Goal: Task Accomplishment & Management: Complete application form

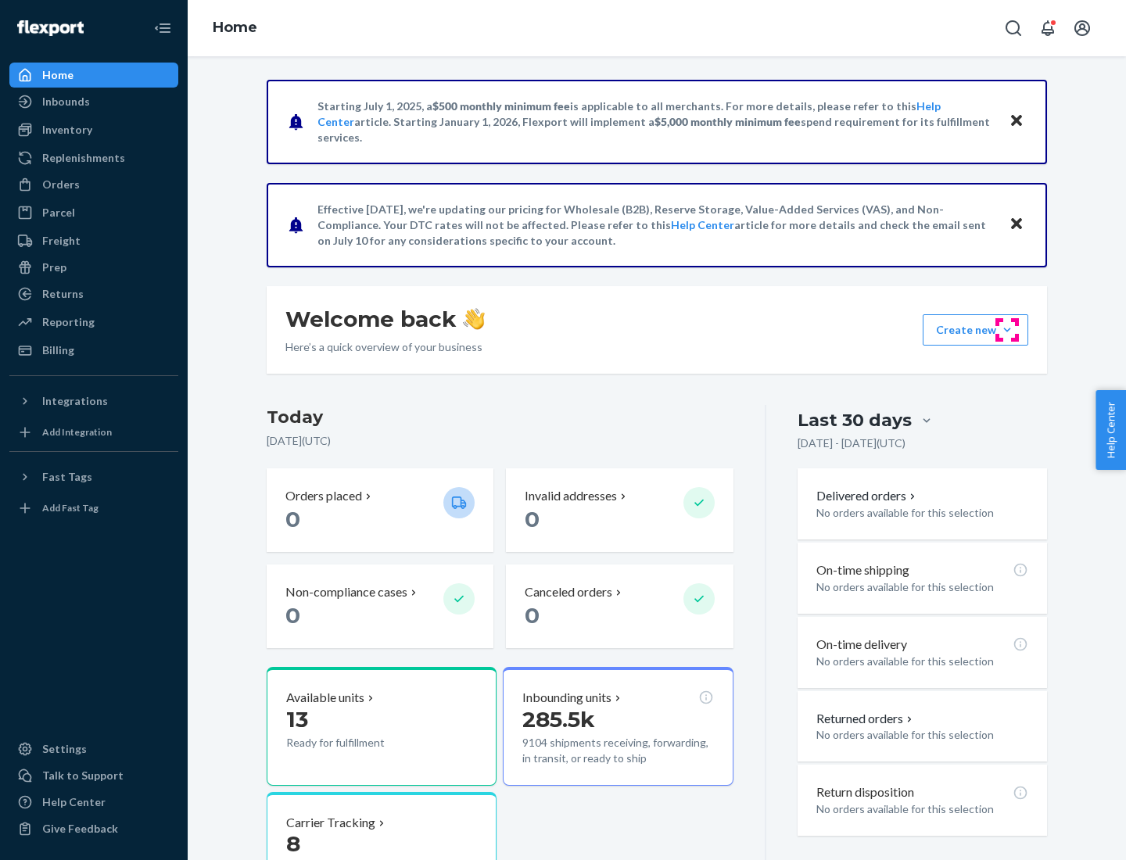
click at [1007, 330] on button "Create new Create new inbound Create new order Create new product" at bounding box center [976, 329] width 106 height 31
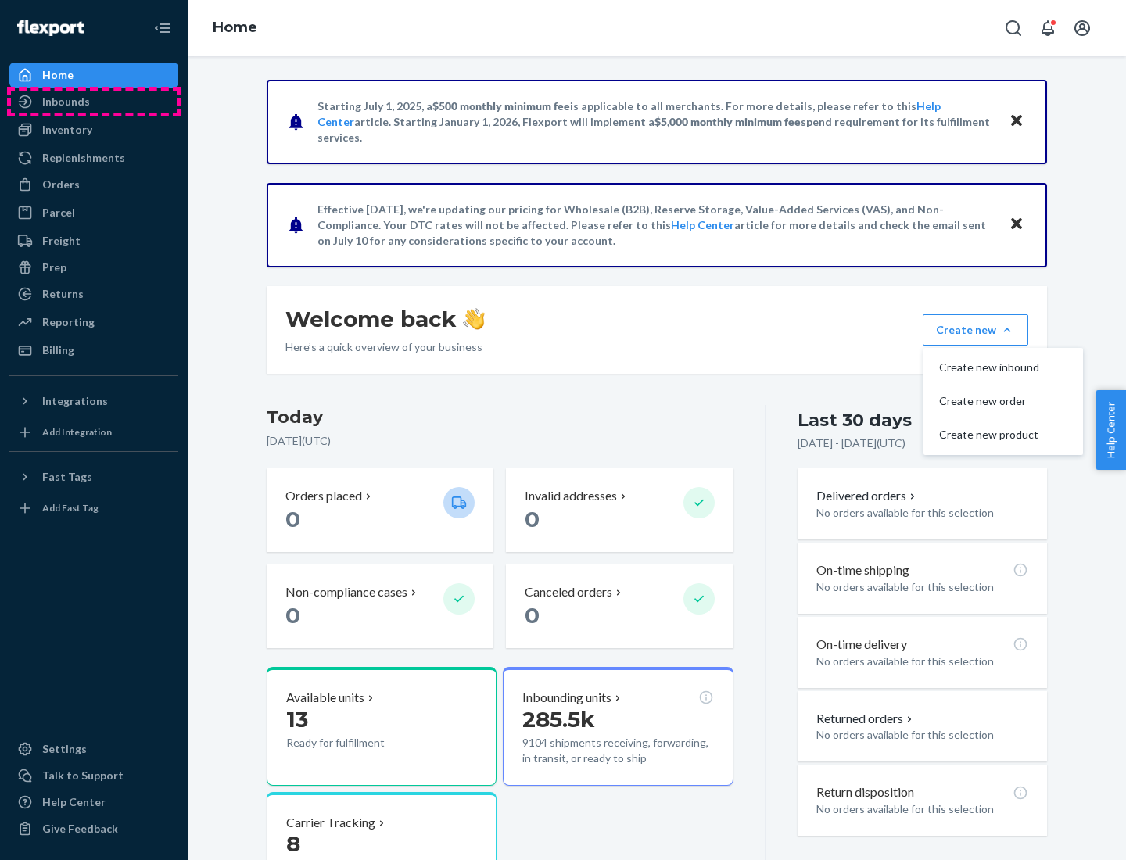
click at [94, 102] on div "Inbounds" at bounding box center [94, 102] width 166 height 22
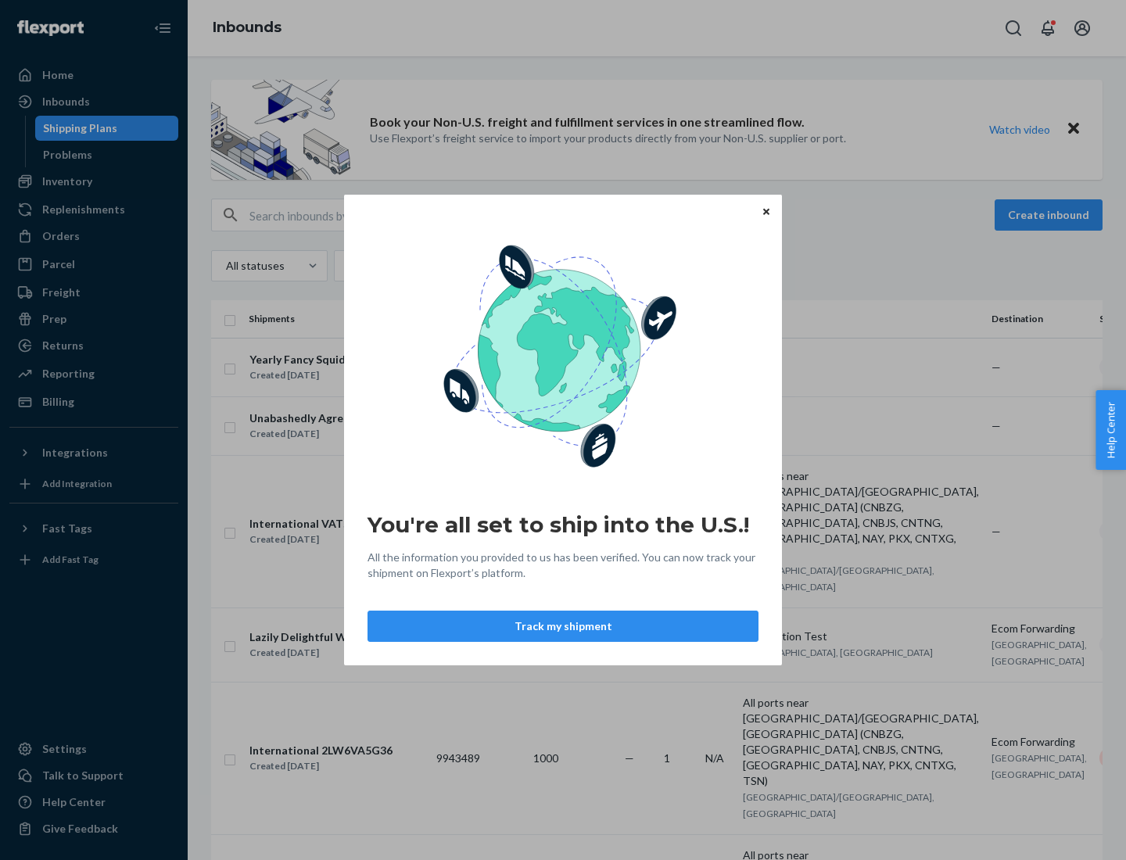
click at [563, 626] on button "Track my shipment" at bounding box center [563, 626] width 391 height 31
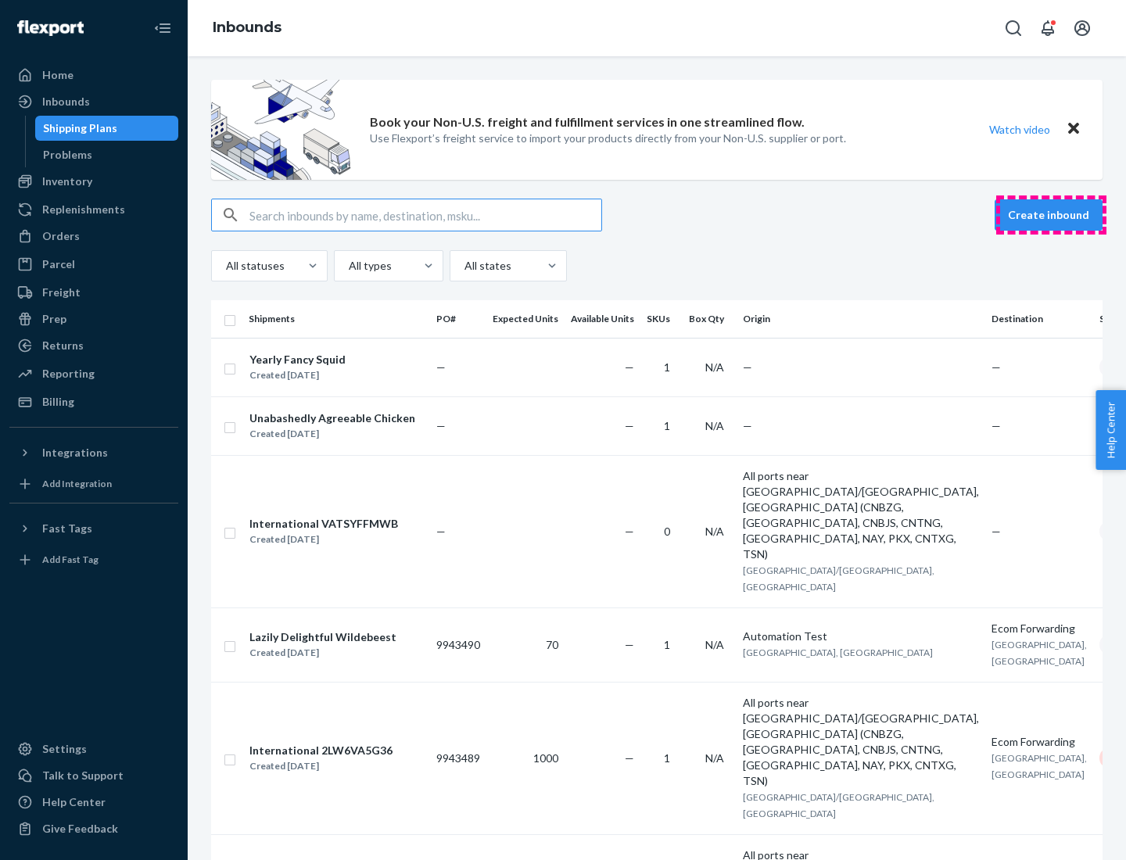
click at [1051, 215] on button "Create inbound" at bounding box center [1049, 214] width 108 height 31
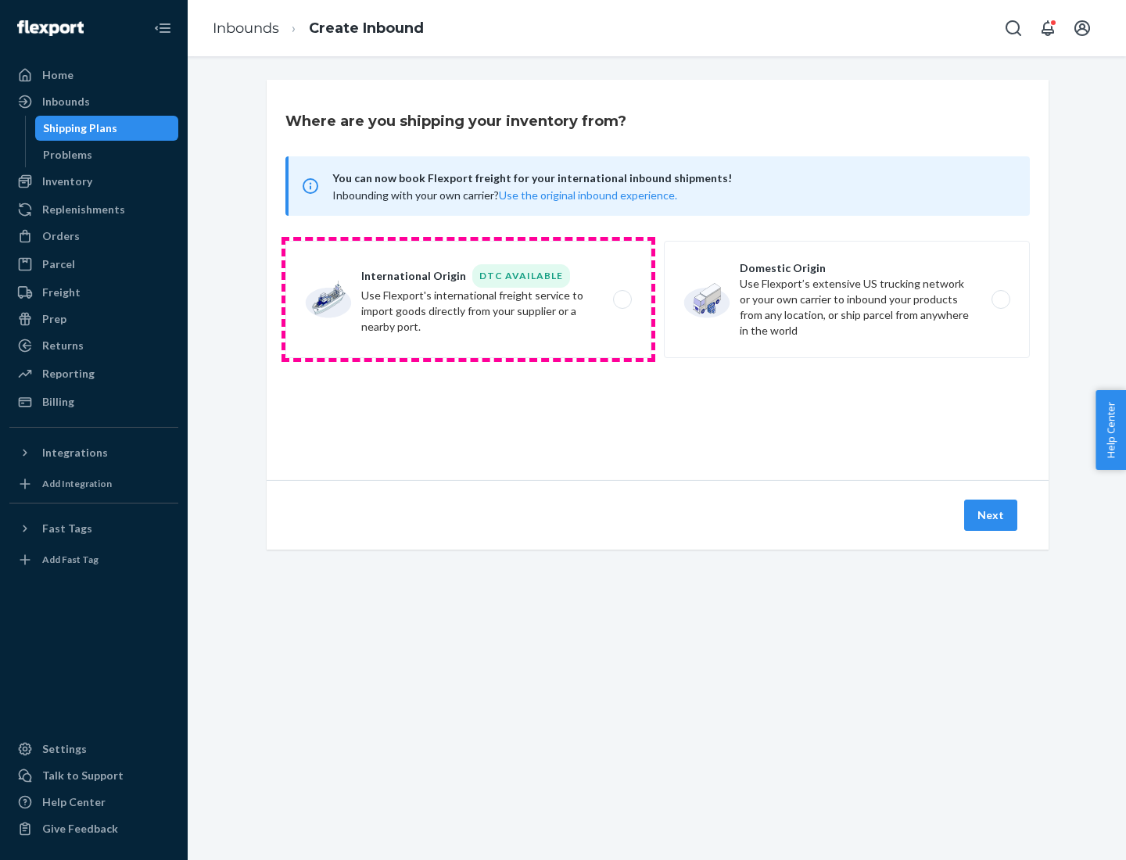
click at [469, 300] on label "International Origin DTC Available Use Flexport's international freight service…" at bounding box center [468, 299] width 366 height 117
click at [622, 300] on input "International Origin DTC Available Use Flexport's international freight service…" at bounding box center [627, 300] width 10 height 10
radio input "true"
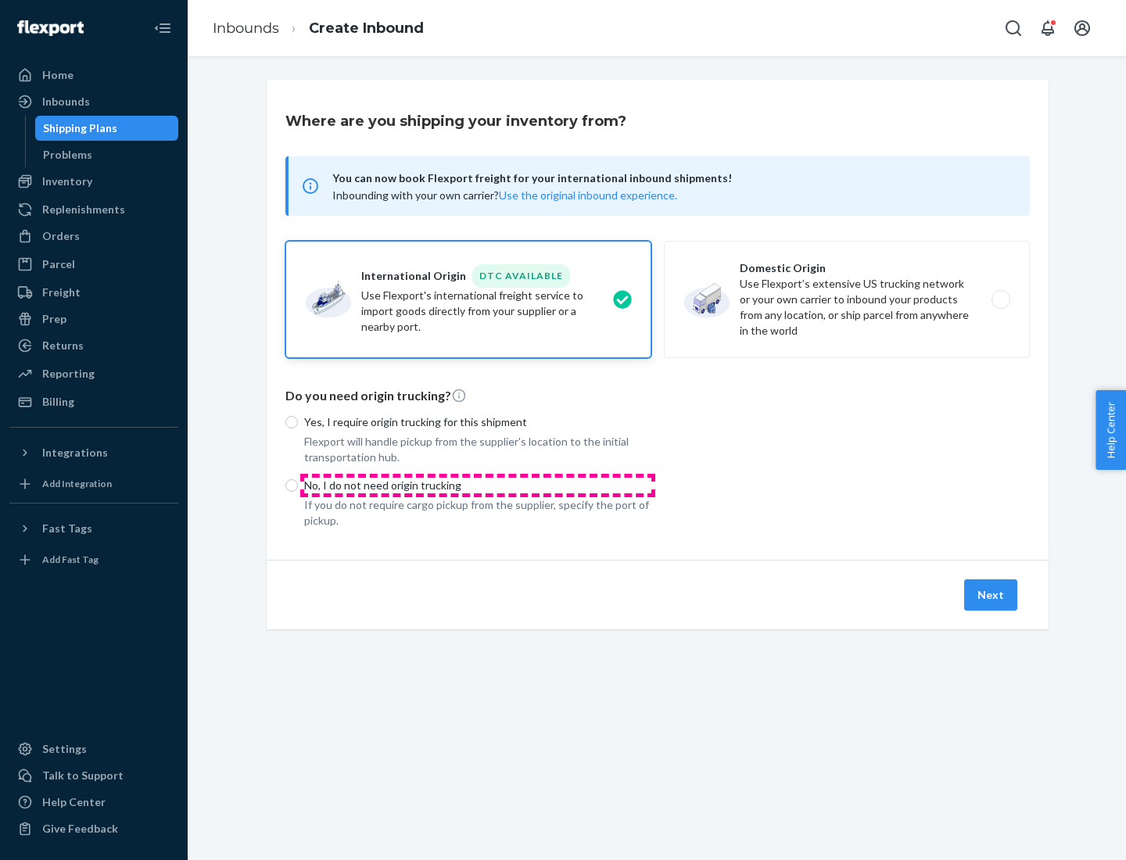
click at [478, 485] on p "No, I do not need origin trucking" at bounding box center [477, 486] width 347 height 16
click at [298, 485] on input "No, I do not need origin trucking" at bounding box center [291, 485] width 13 height 13
radio input "true"
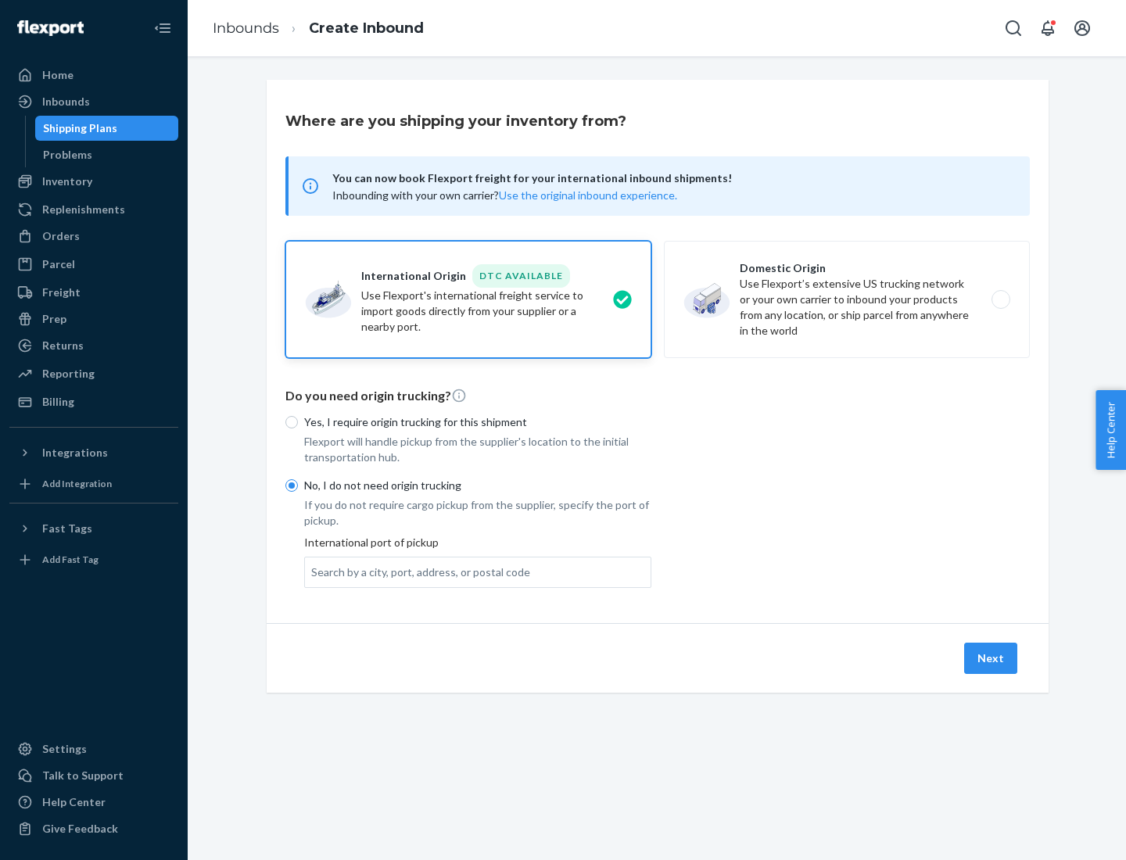
click at [417, 572] on div "Search by a city, port, address, or postal code" at bounding box center [420, 573] width 219 height 16
click at [313, 572] on input "Search by a city, port, address, or postal code" at bounding box center [312, 573] width 2 height 16
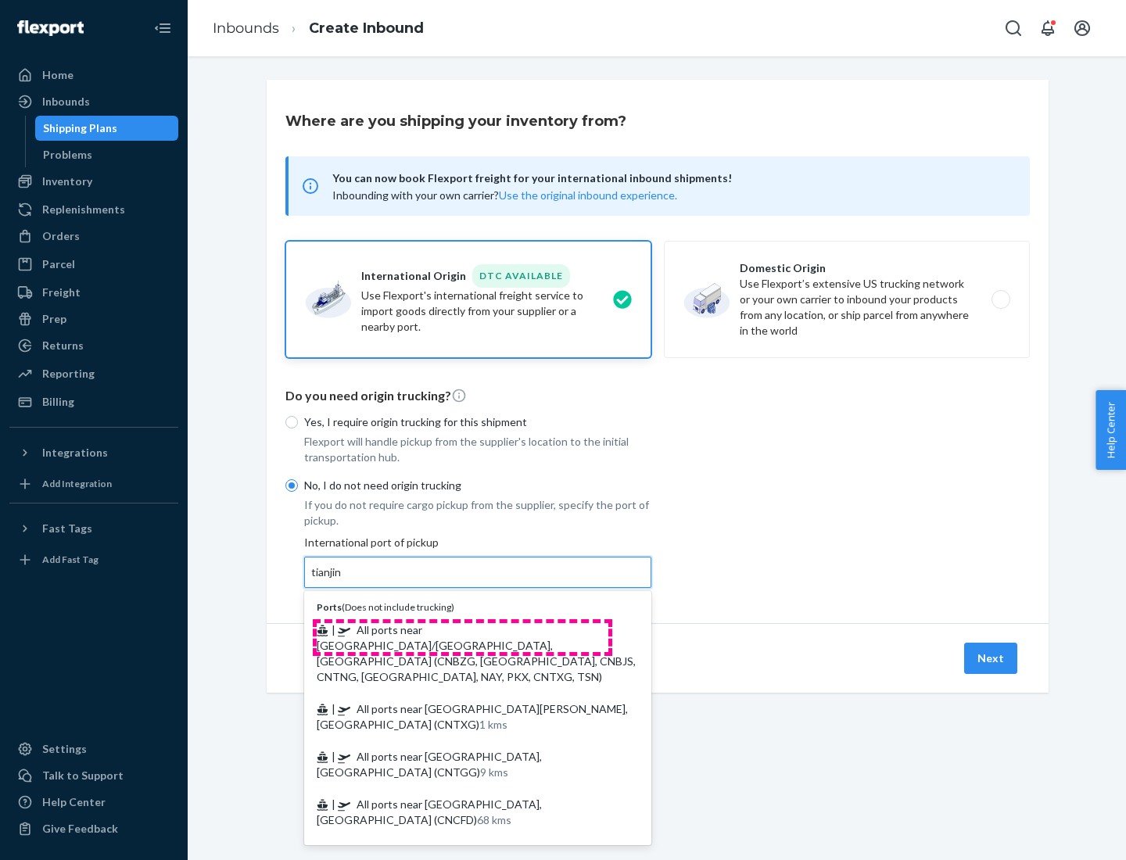
click at [462, 630] on span "| All ports near [GEOGRAPHIC_DATA]/[GEOGRAPHIC_DATA], [GEOGRAPHIC_DATA] (CNBZG,…" at bounding box center [476, 653] width 319 height 60
click at [343, 580] on input "tianjin" at bounding box center [327, 573] width 32 height 16
type input "All ports near [GEOGRAPHIC_DATA]/[GEOGRAPHIC_DATA], [GEOGRAPHIC_DATA] (CNBZG, […"
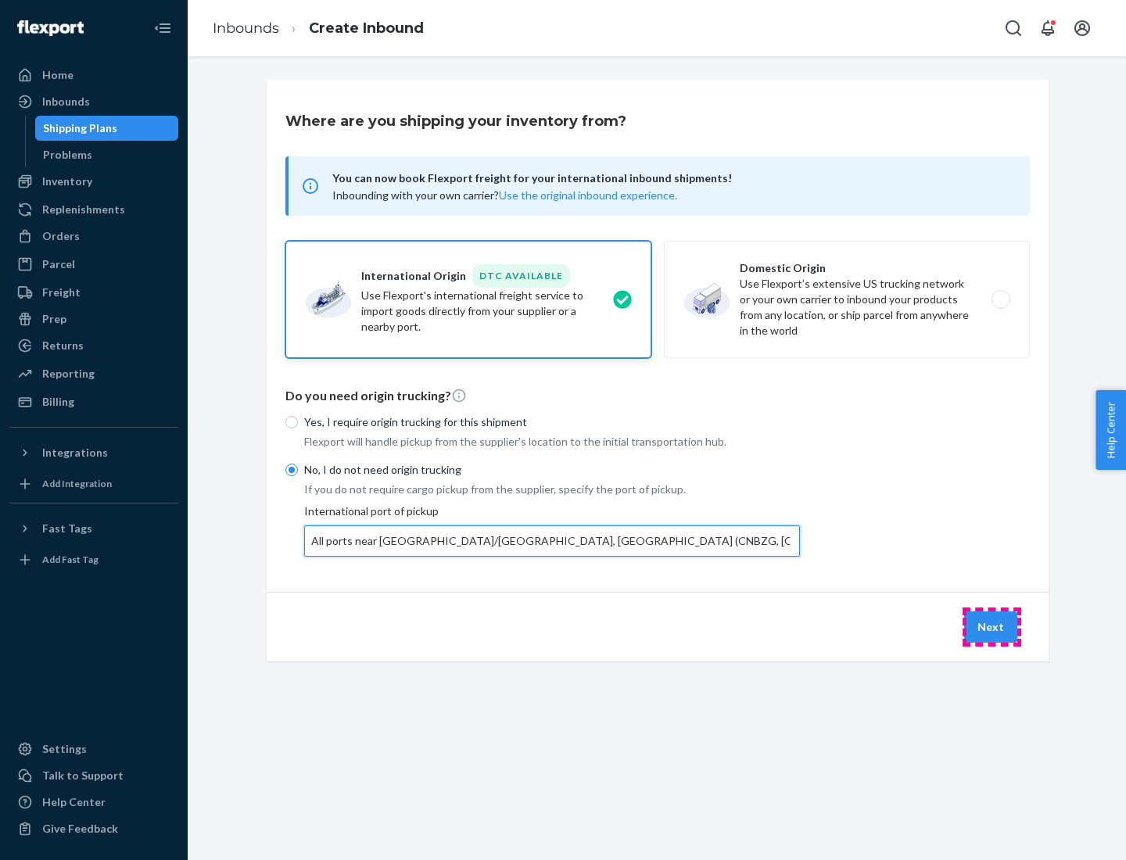
click at [992, 626] on button "Next" at bounding box center [990, 627] width 53 height 31
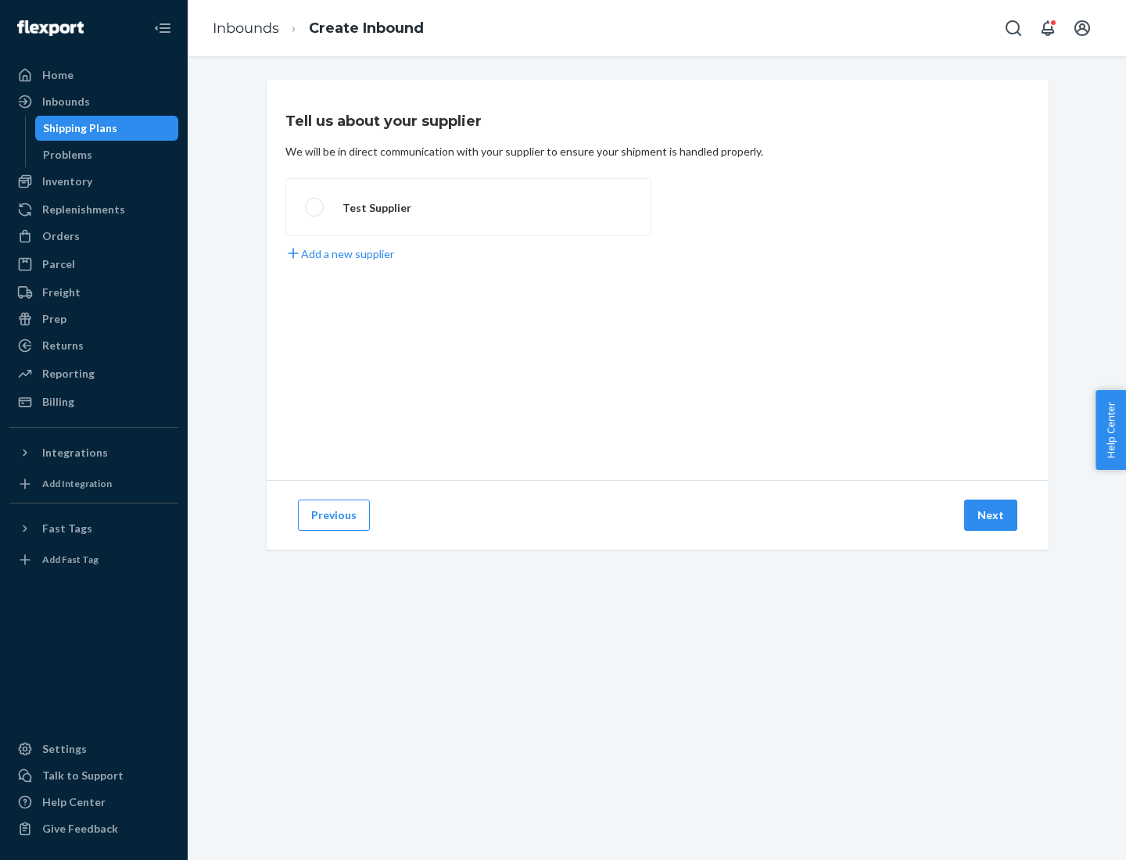
click at [469, 207] on label "Test Supplier" at bounding box center [468, 207] width 366 height 58
click at [315, 207] on input "Test Supplier" at bounding box center [310, 208] width 10 height 10
radio input "true"
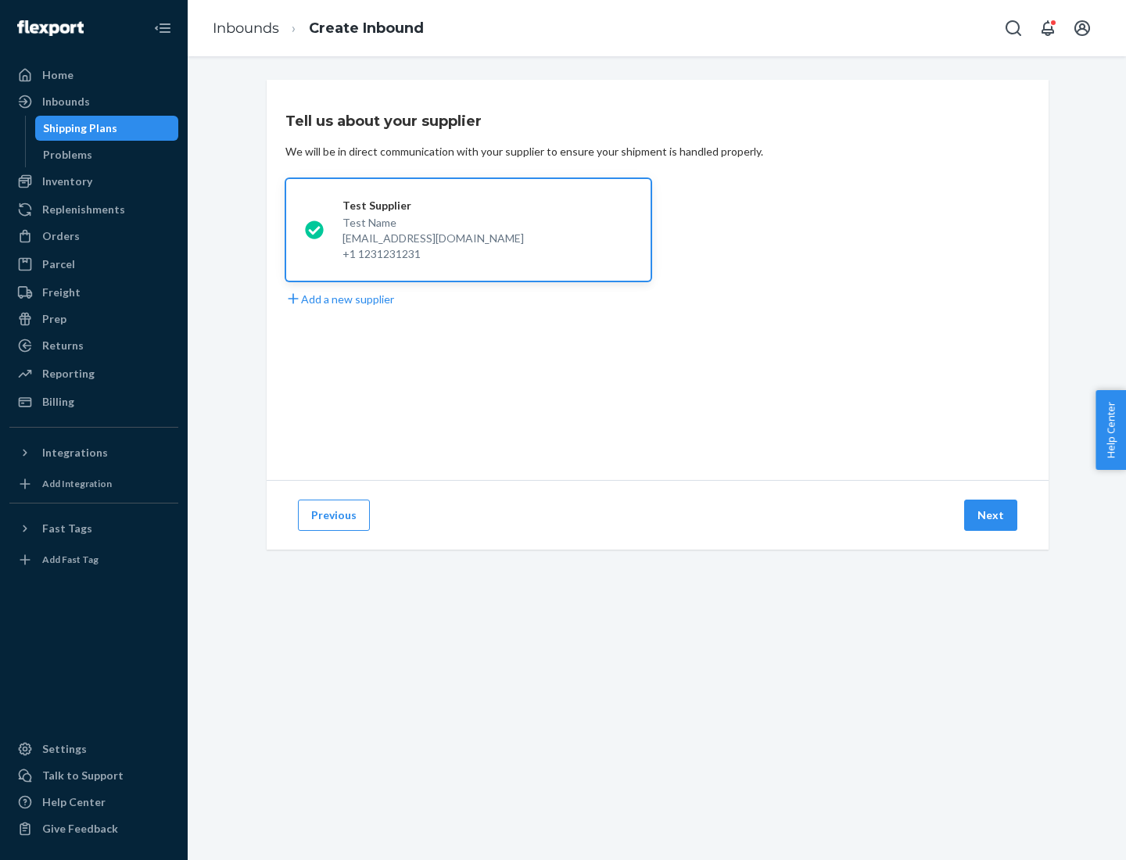
click at [992, 515] on button "Next" at bounding box center [990, 515] width 53 height 31
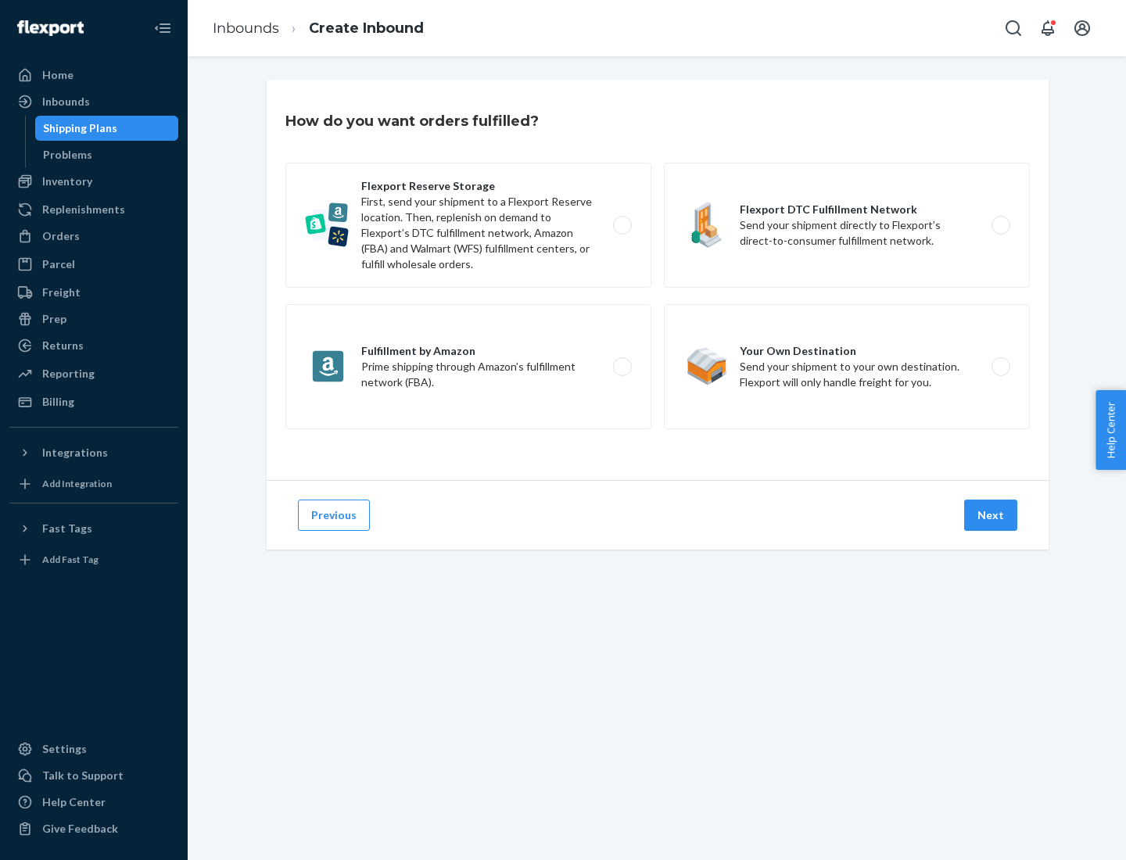
click at [469, 225] on label "Flexport Reserve Storage First, send your shipment to a Flexport Reserve locati…" at bounding box center [468, 225] width 366 height 125
click at [622, 225] on input "Flexport Reserve Storage First, send your shipment to a Flexport Reserve locati…" at bounding box center [627, 226] width 10 height 10
radio input "true"
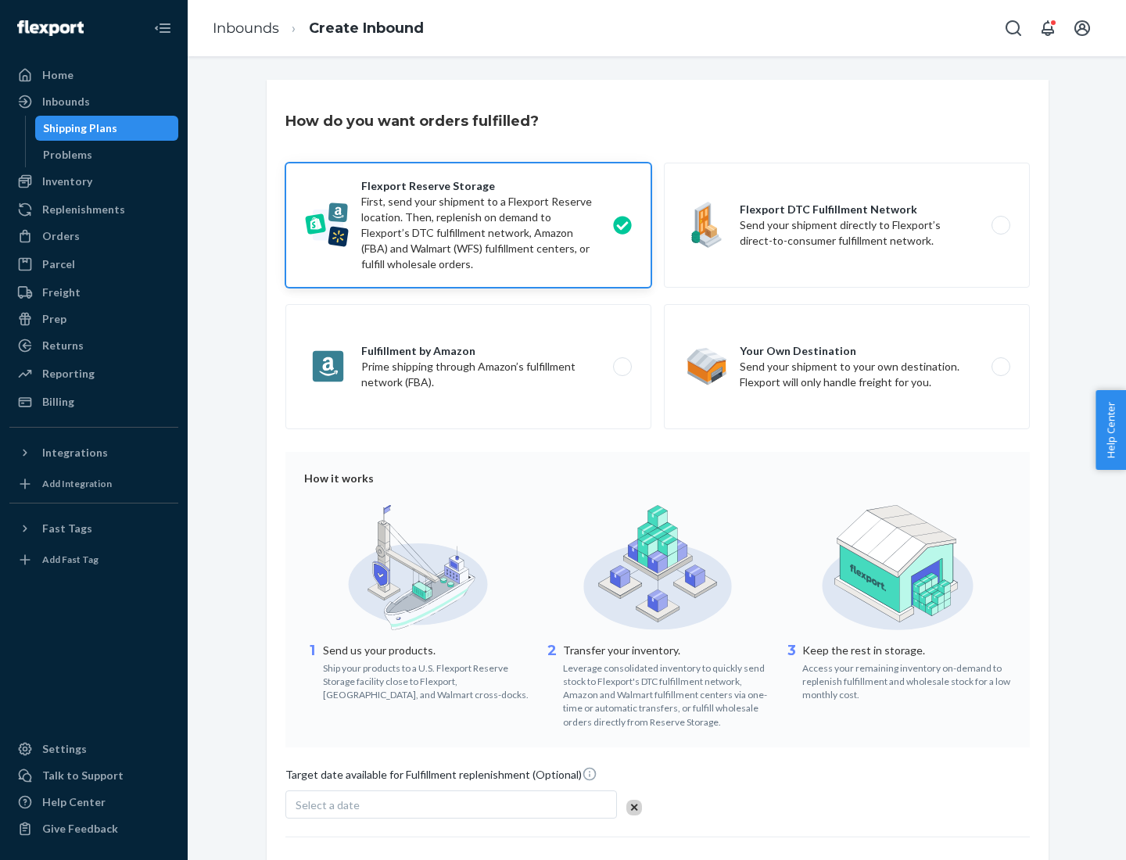
scroll to position [128, 0]
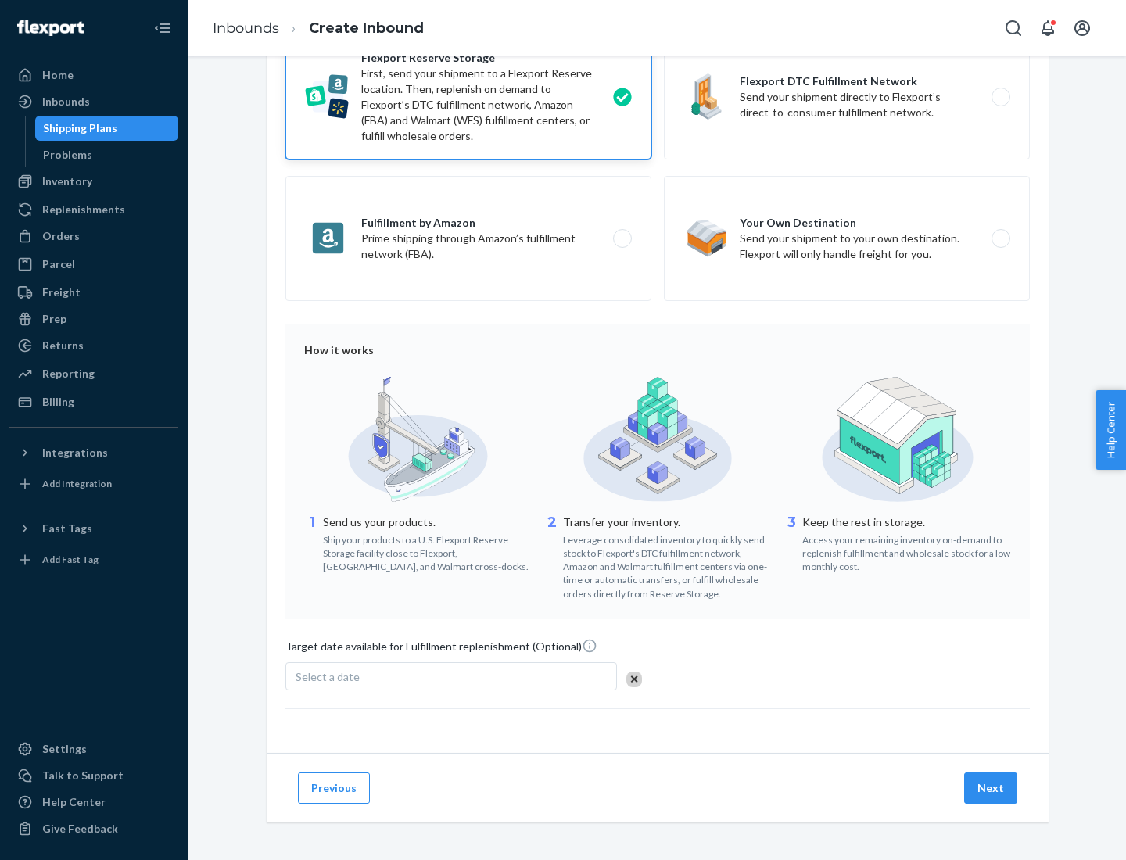
click at [992, 788] on button "Next" at bounding box center [990, 788] width 53 height 31
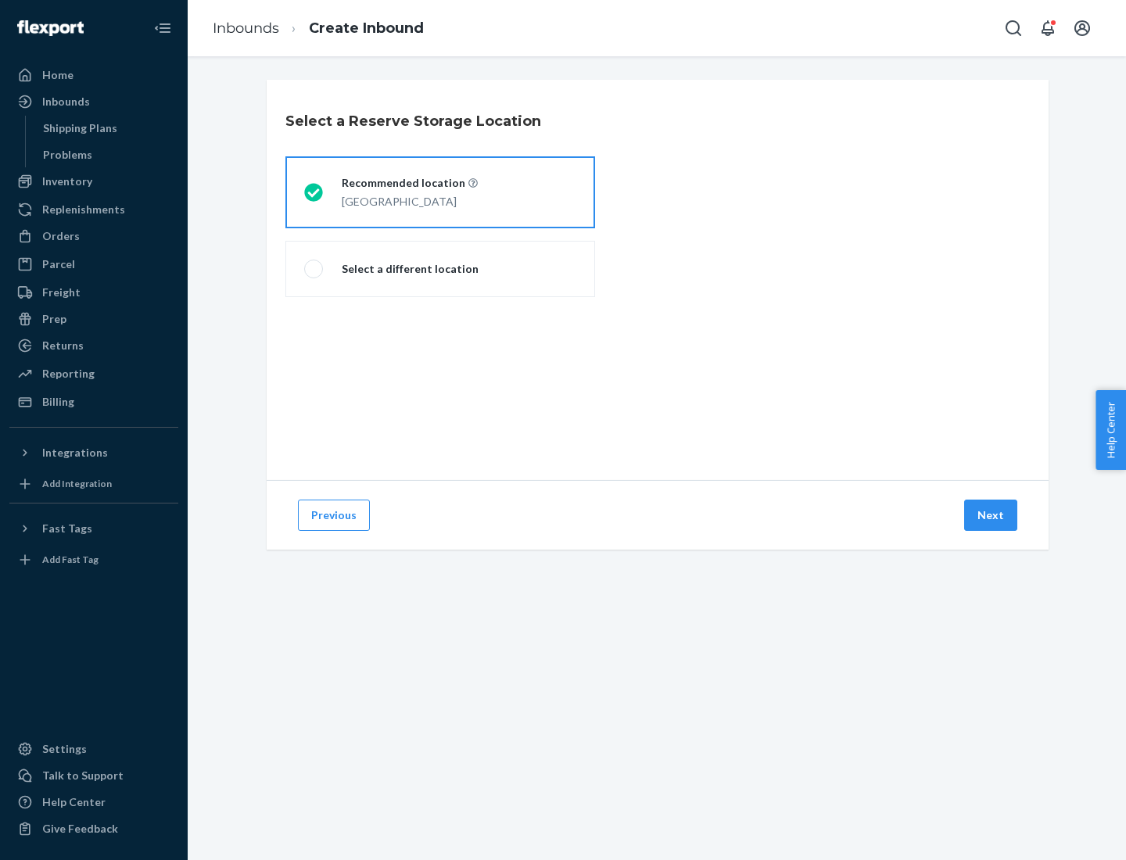
click at [440, 192] on div "[GEOGRAPHIC_DATA]" at bounding box center [410, 200] width 136 height 19
click at [314, 192] on input "Recommended location [GEOGRAPHIC_DATA]" at bounding box center [309, 193] width 10 height 10
click at [992, 515] on button "Next" at bounding box center [990, 515] width 53 height 31
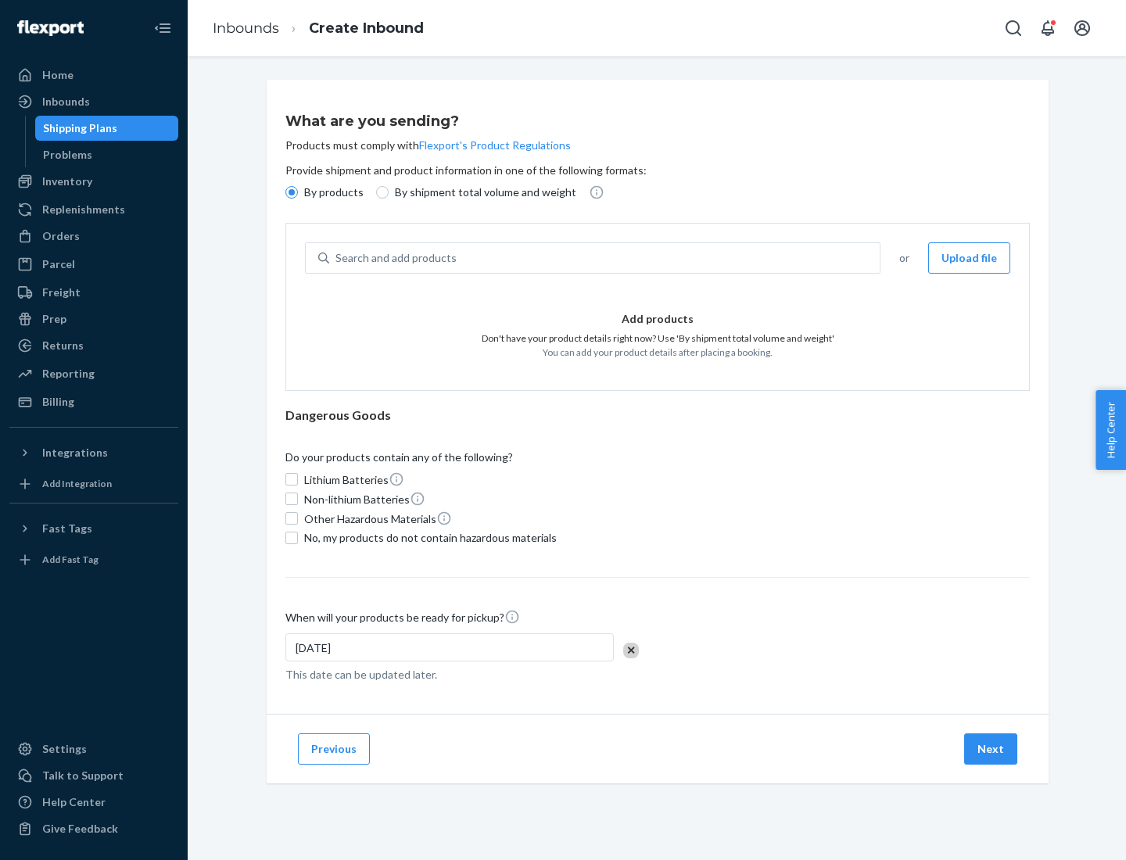
click at [605, 258] on div "Search and add products" at bounding box center [604, 258] width 551 height 28
click at [337, 258] on input "Search and add products" at bounding box center [337, 258] width 2 height 16
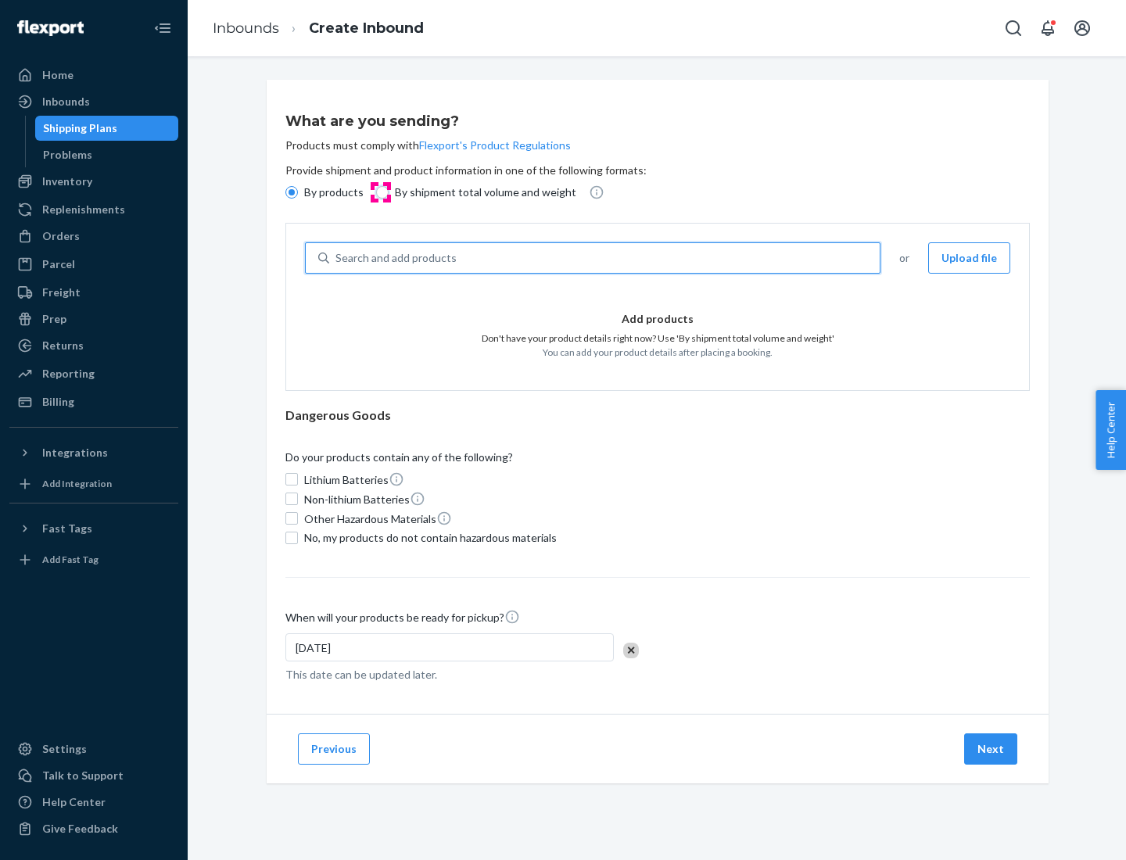
click at [380, 192] on input "By shipment total volume and weight" at bounding box center [382, 192] width 13 height 13
radio input "true"
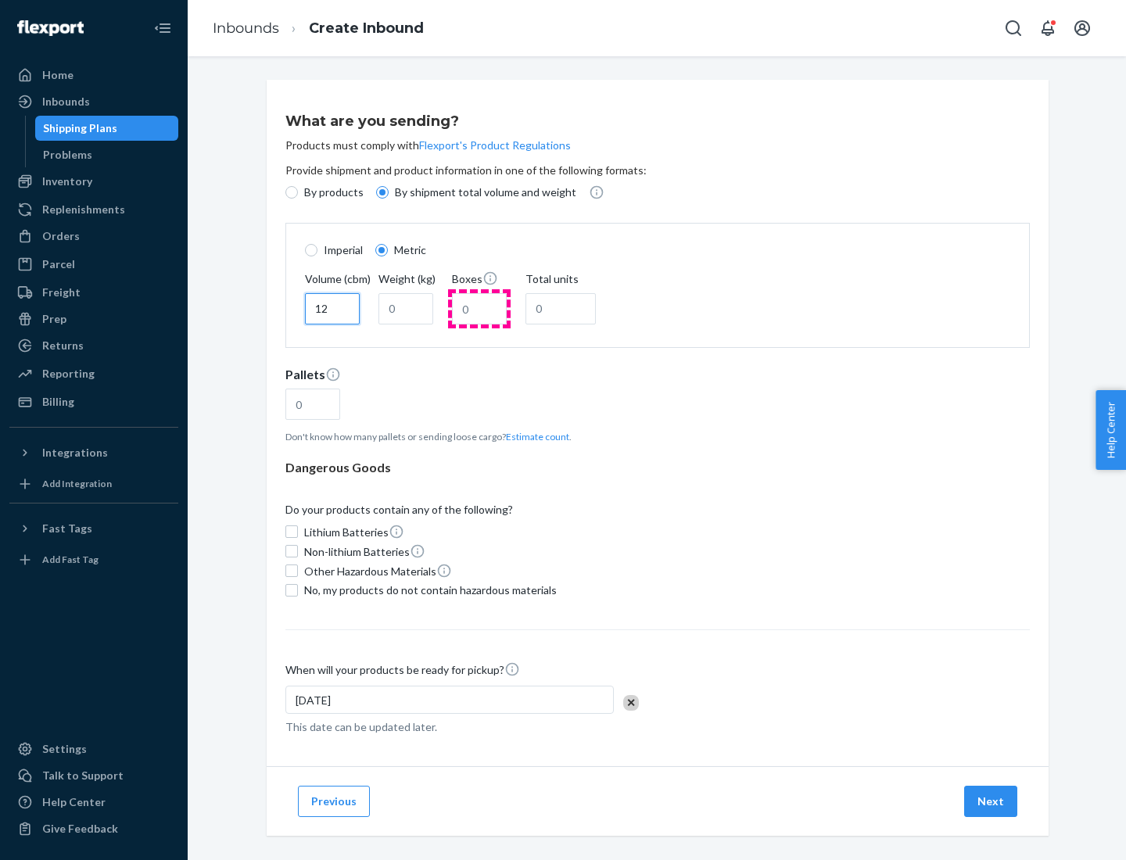
type input "12"
type input "22"
type input "222"
type input "121"
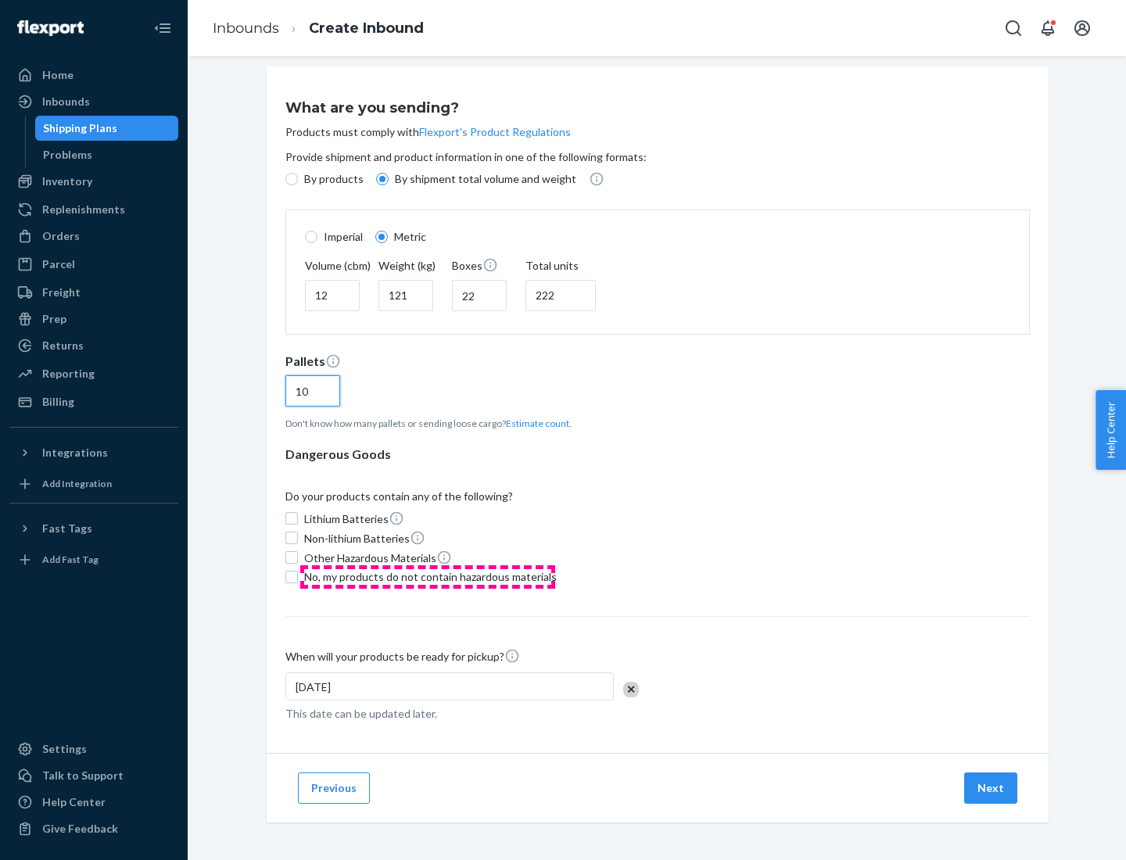
type input "10"
click at [428, 576] on span "No, my products do not contain hazardous materials" at bounding box center [430, 577] width 253 height 16
click at [298, 576] on input "No, my products do not contain hazardous materials" at bounding box center [291, 577] width 13 height 13
checkbox input "true"
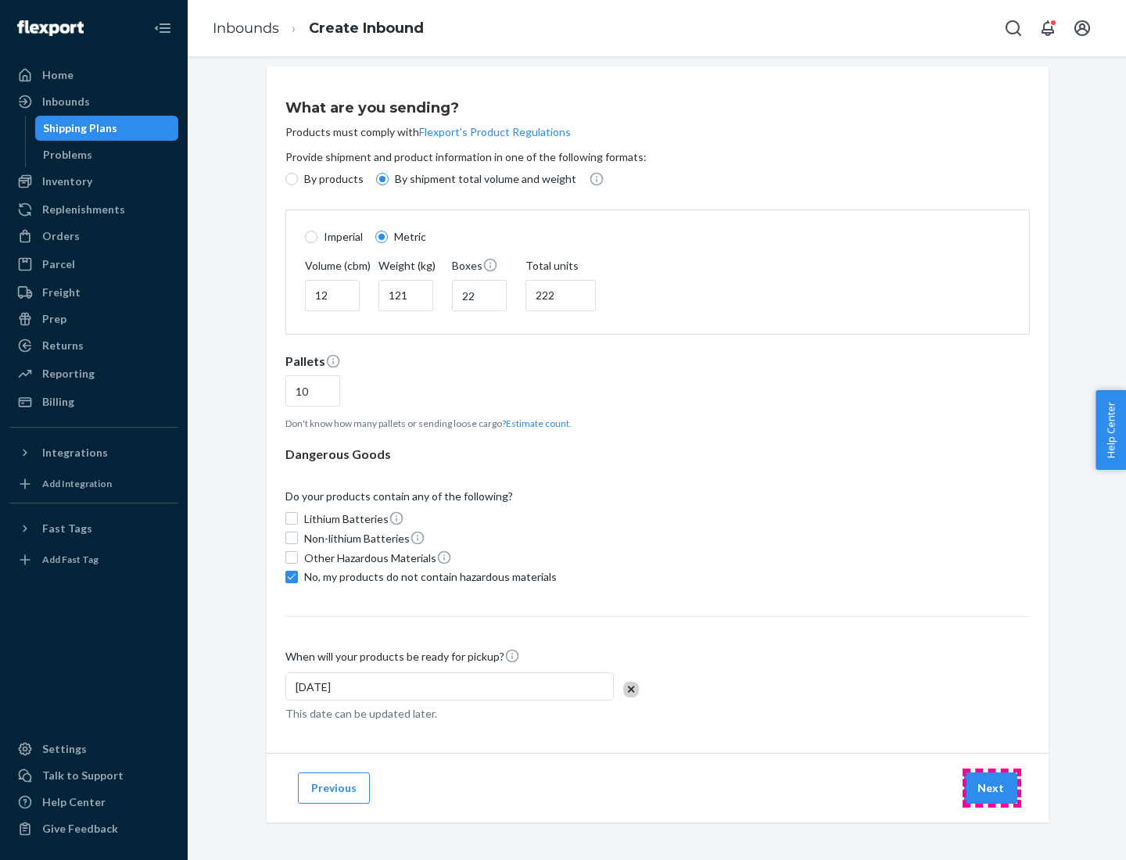
click at [992, 788] on button "Next" at bounding box center [990, 788] width 53 height 31
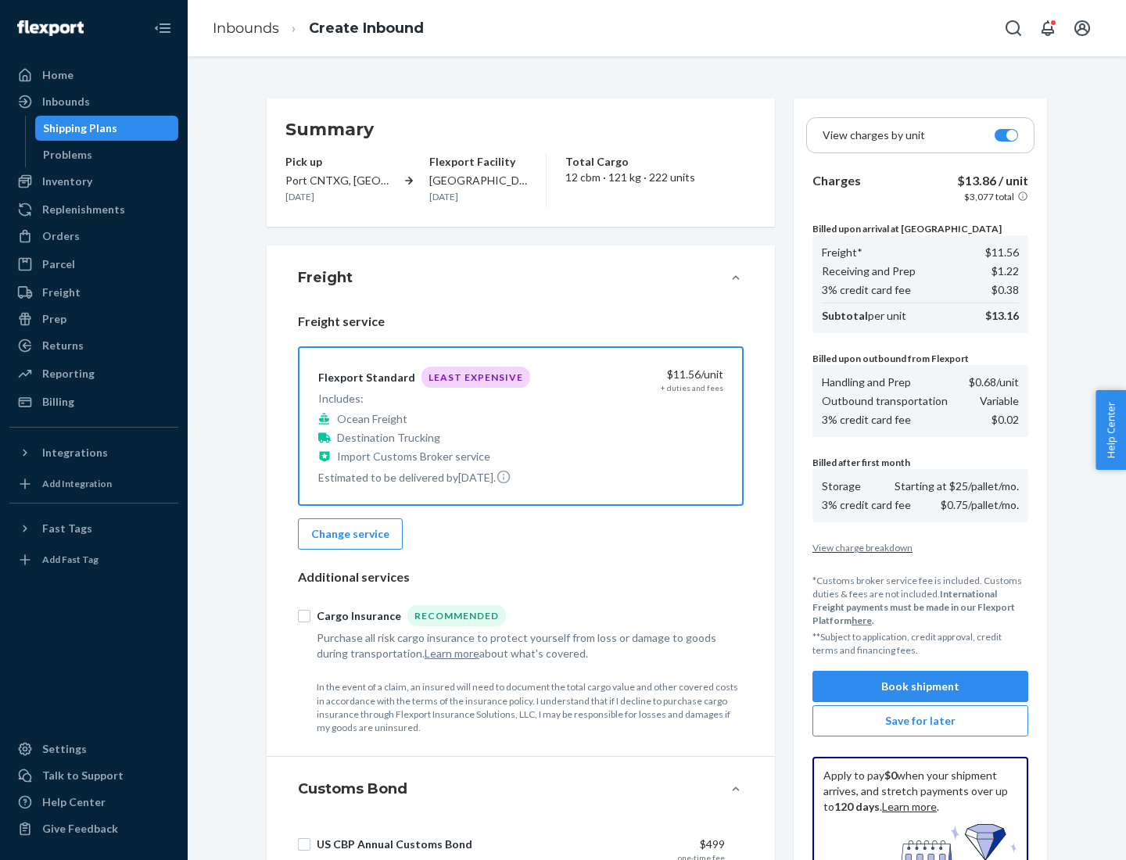
scroll to position [228, 0]
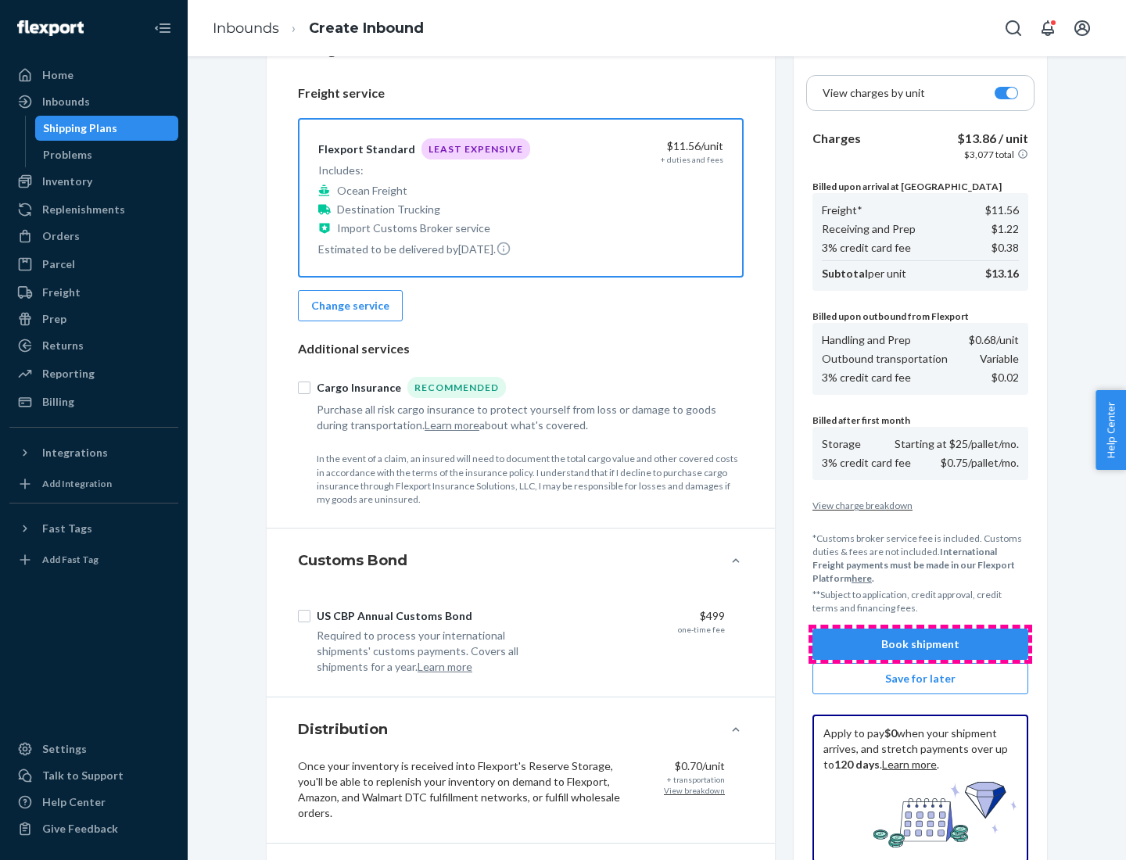
click at [921, 644] on button "Book shipment" at bounding box center [921, 644] width 216 height 31
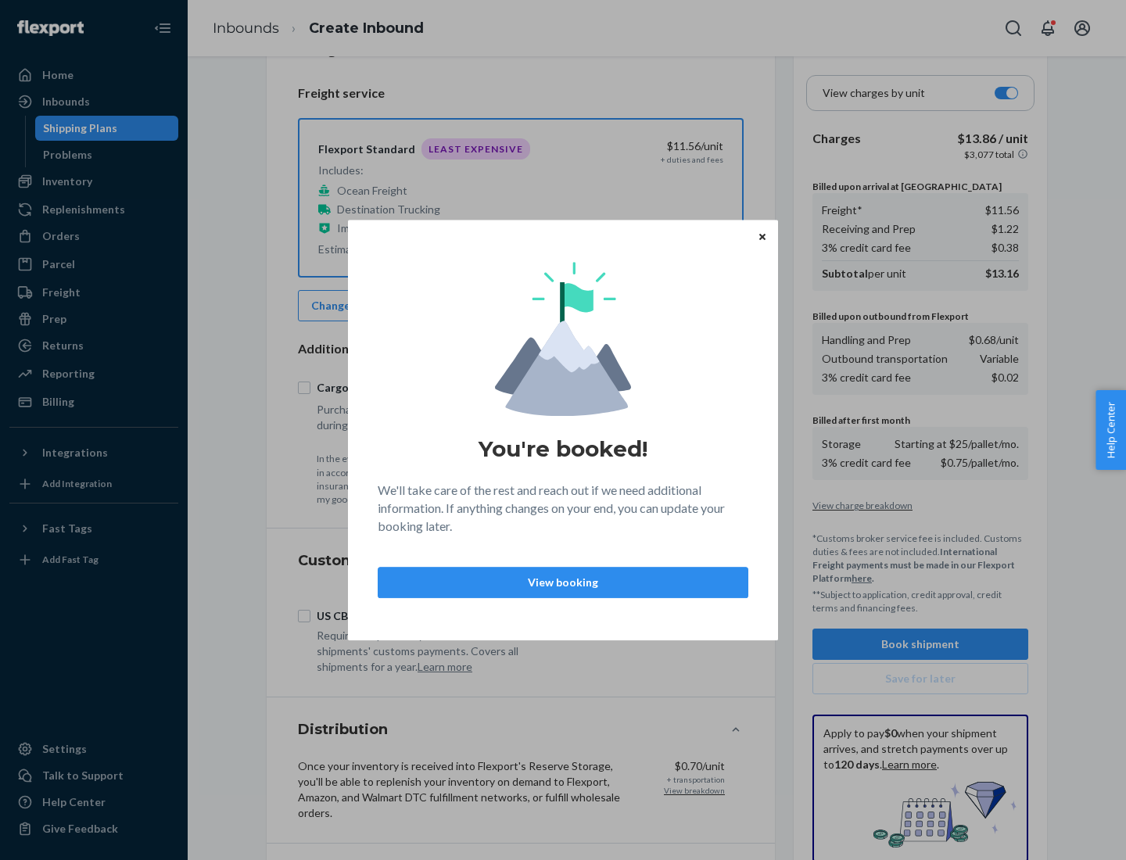
click at [563, 582] on p "View booking" at bounding box center [563, 583] width 344 height 16
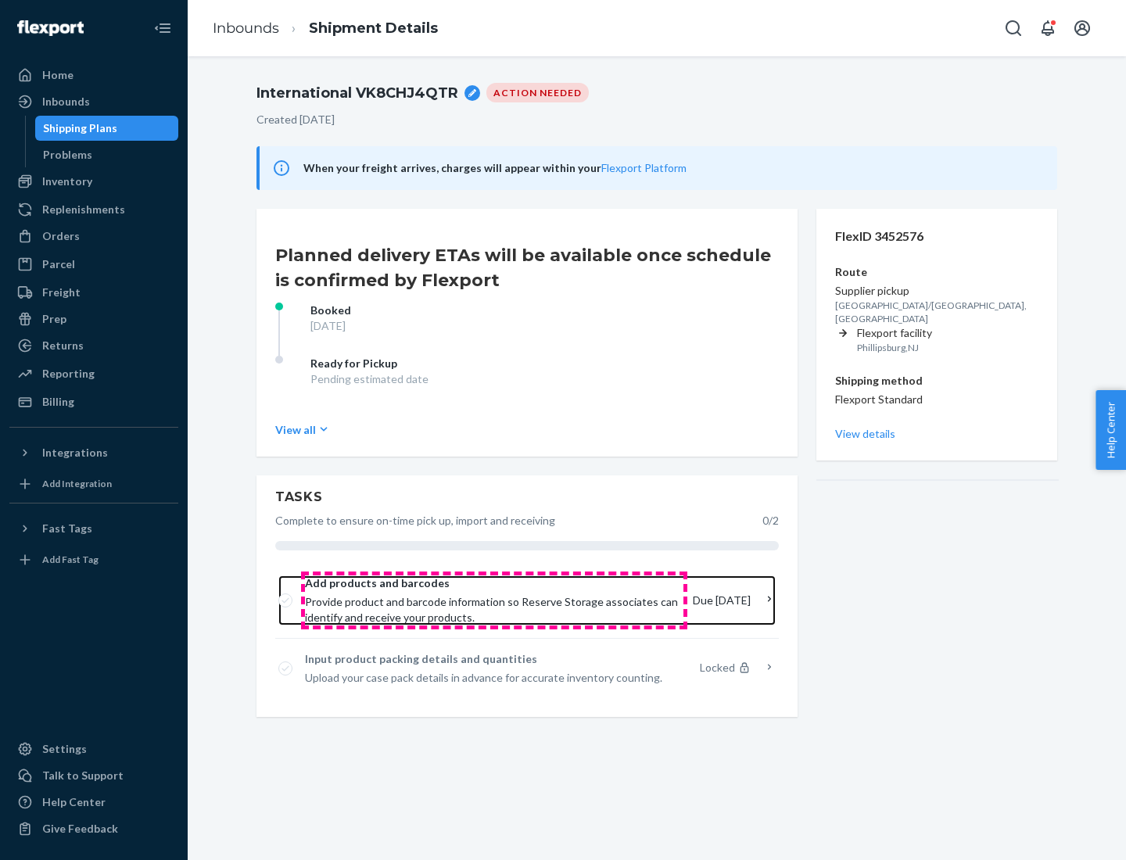
click at [494, 601] on span "Provide product and barcode information so Reserve Storage associates can ident…" at bounding box center [492, 609] width 375 height 31
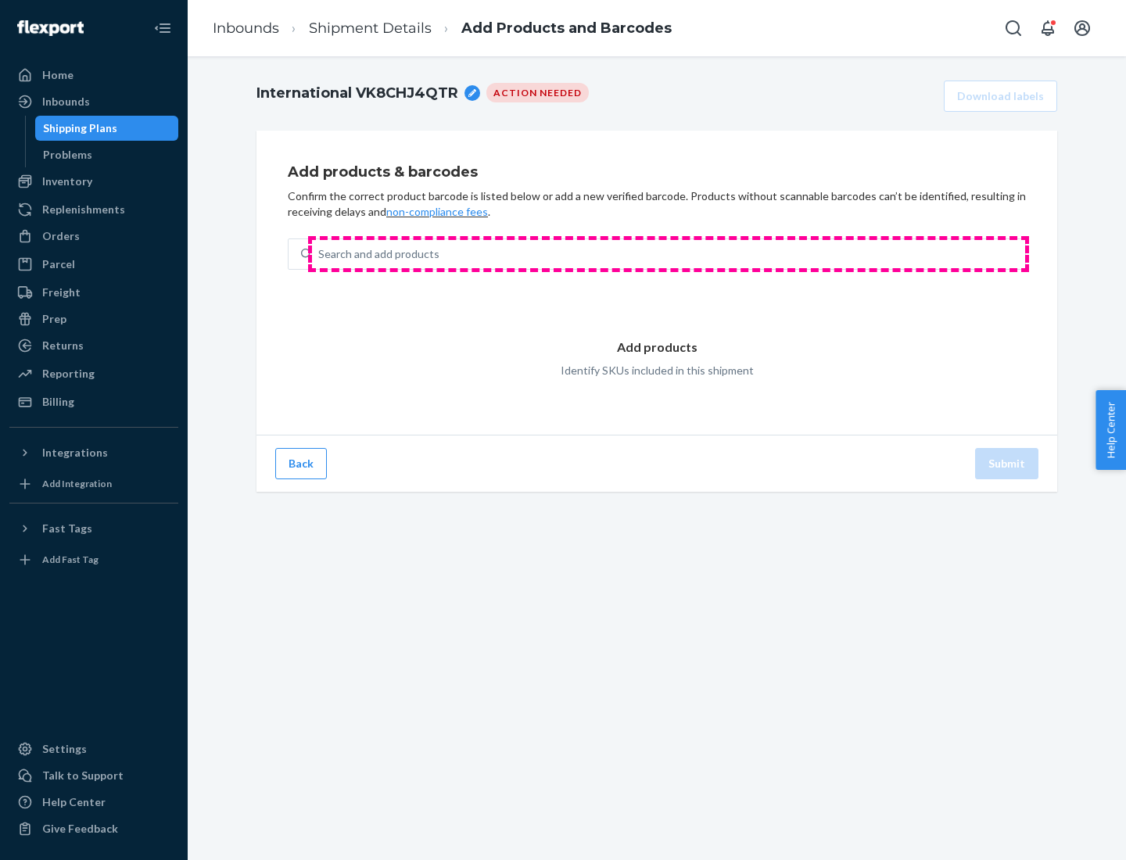
click at [669, 254] on div "Search and add products" at bounding box center [668, 254] width 713 height 28
click at [320, 254] on input "Search and add products" at bounding box center [319, 254] width 2 height 16
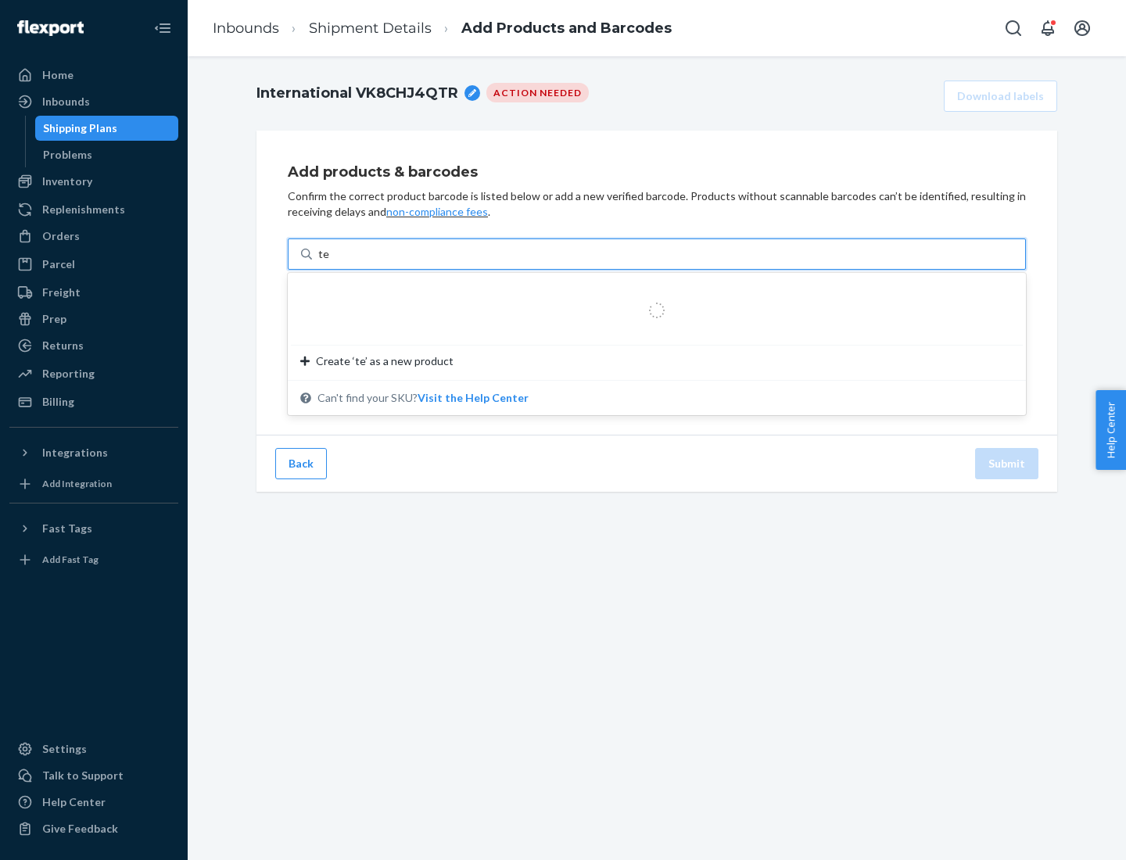
type input "test"
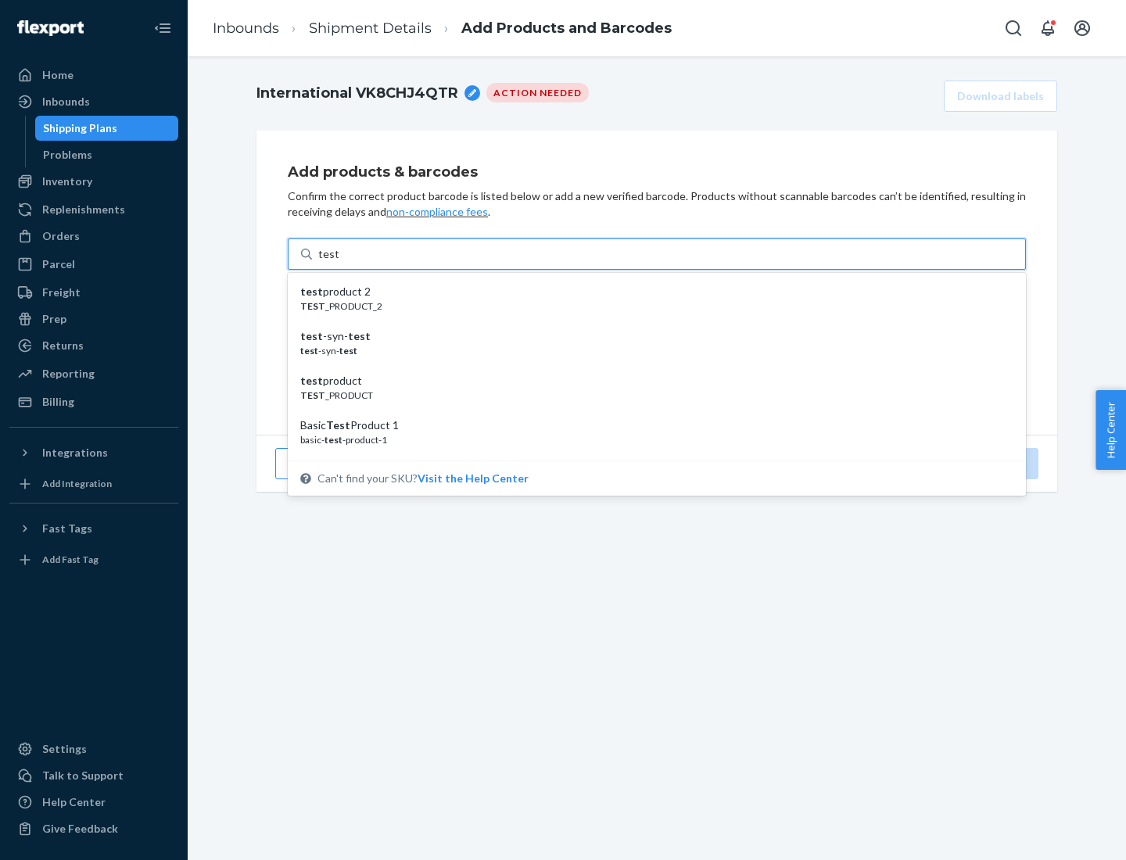
scroll to position [59, 0]
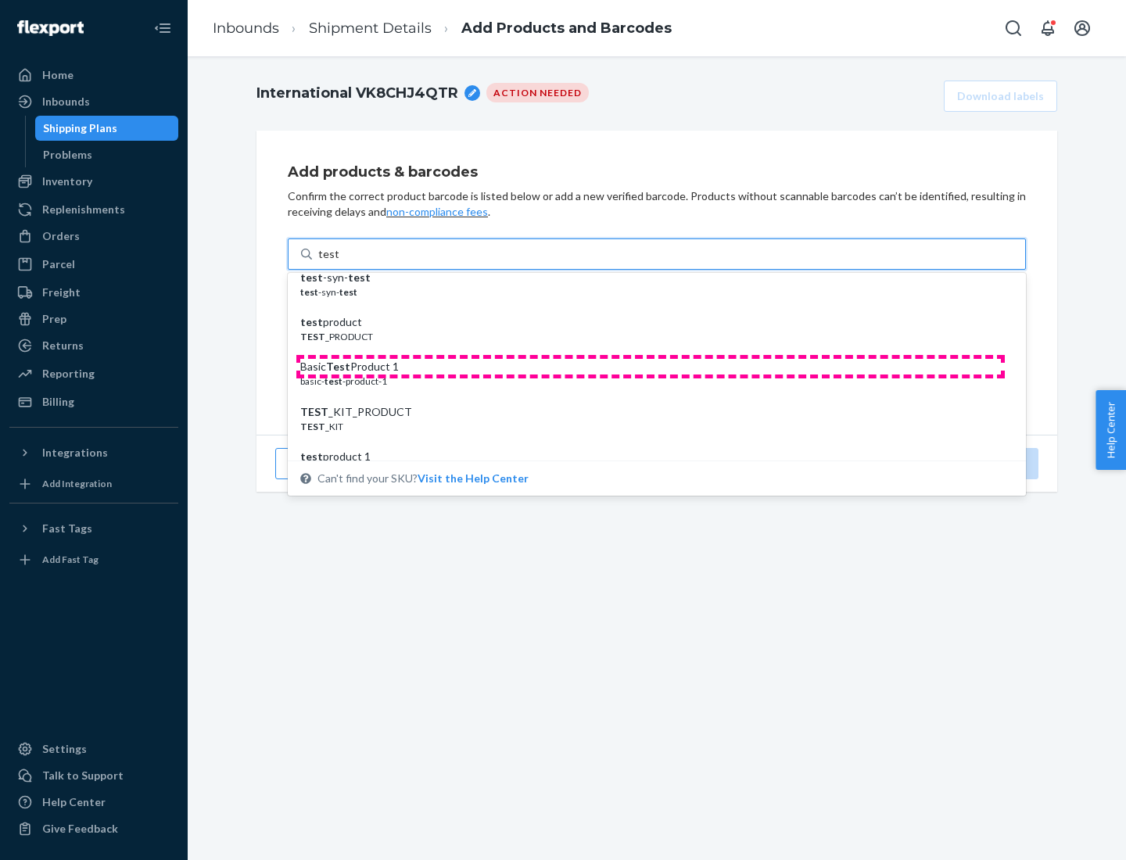
click at [651, 367] on div "Basic Test Product 1" at bounding box center [650, 367] width 701 height 16
click at [339, 262] on input "test" at bounding box center [328, 254] width 20 height 16
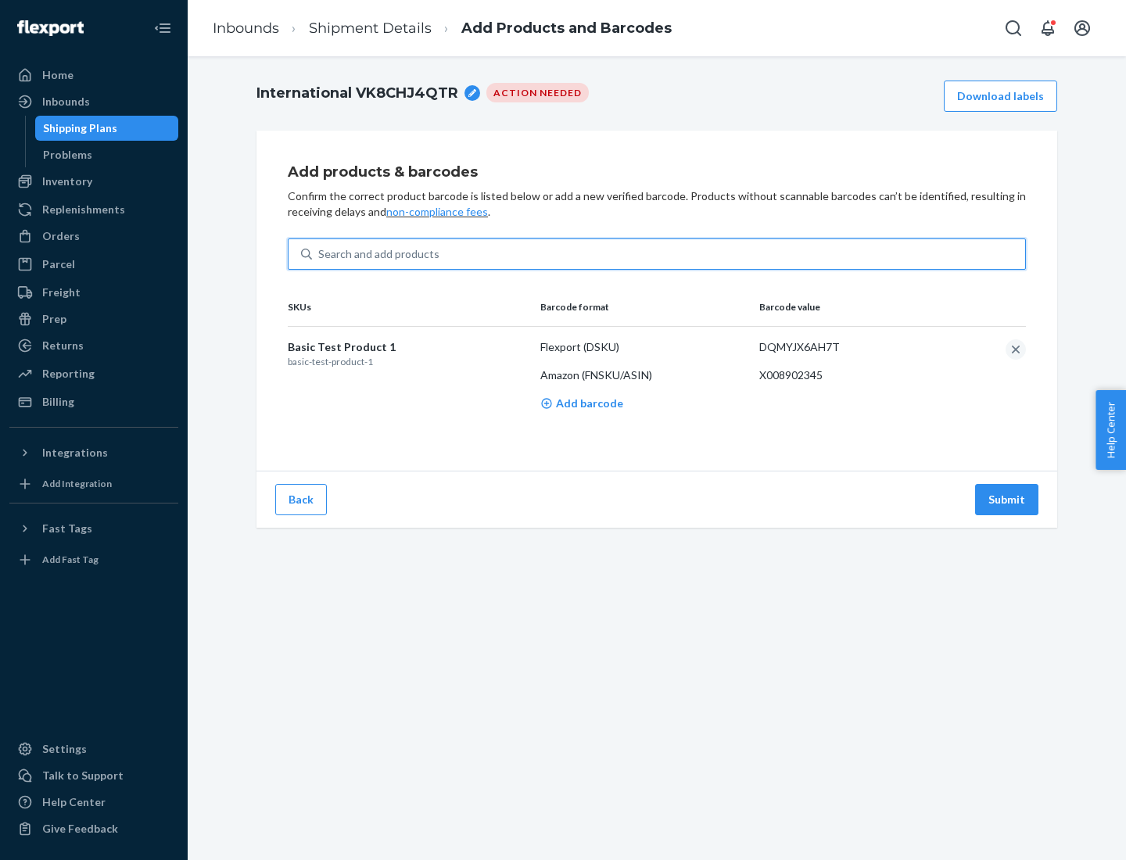
click at [1007, 499] on button "Submit" at bounding box center [1006, 499] width 63 height 31
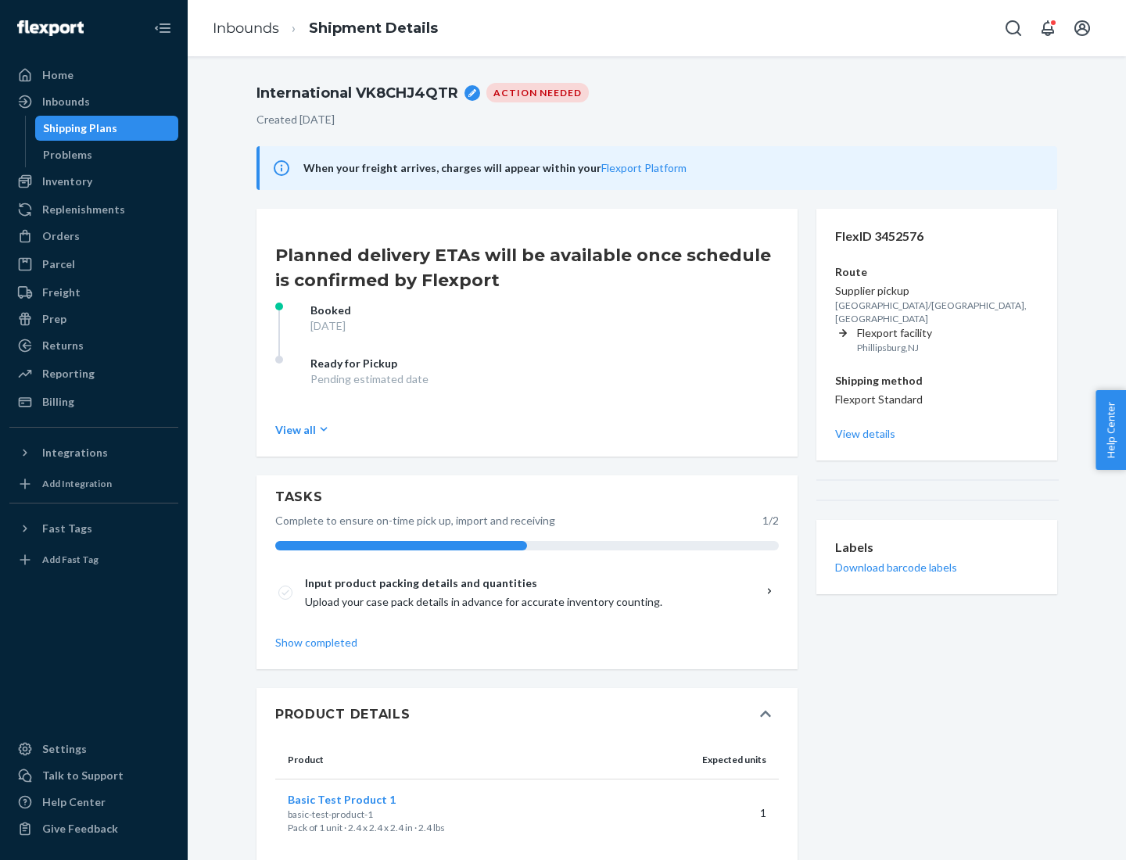
scroll to position [27, 0]
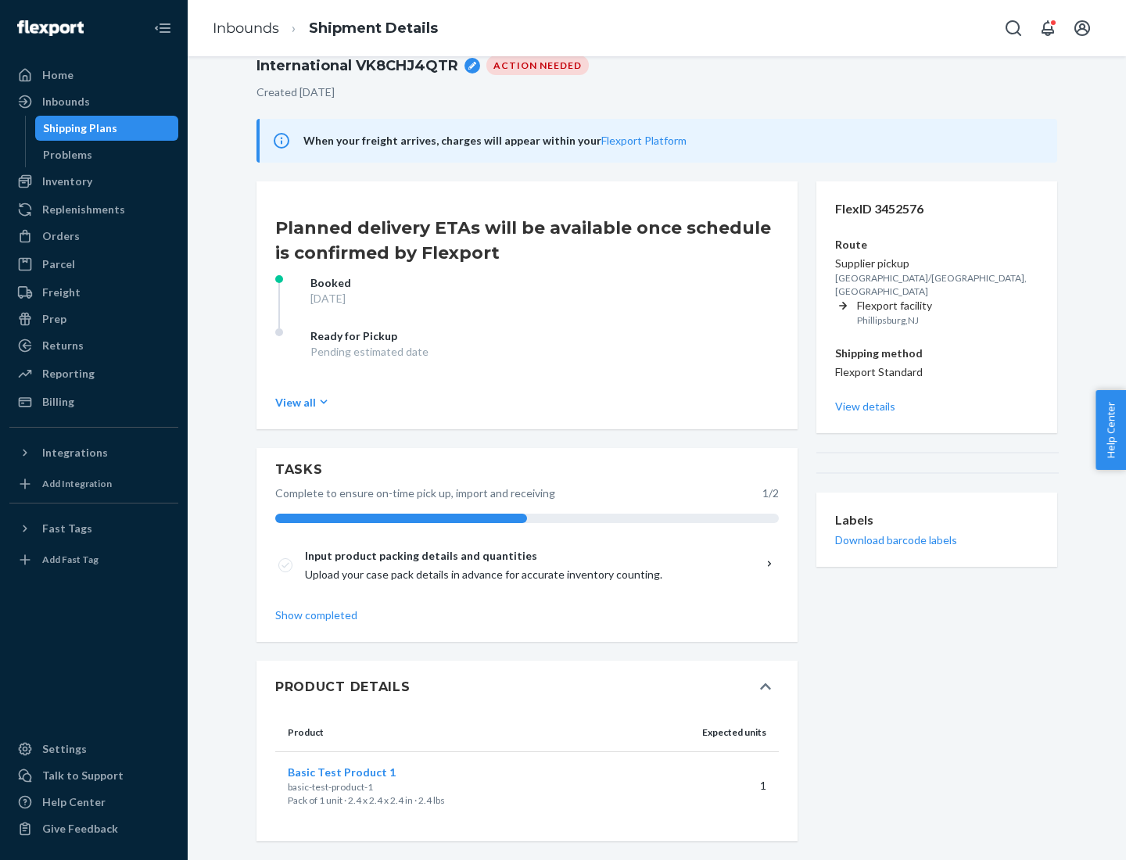
click at [367, 772] on span "Basic Test Product 1" at bounding box center [342, 772] width 108 height 13
